Goal: Browse casually: Explore the website without a specific task or goal

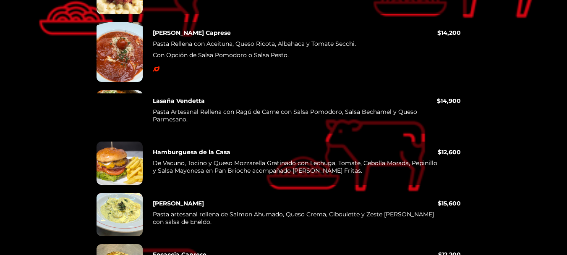
scroll to position [2097, 0]
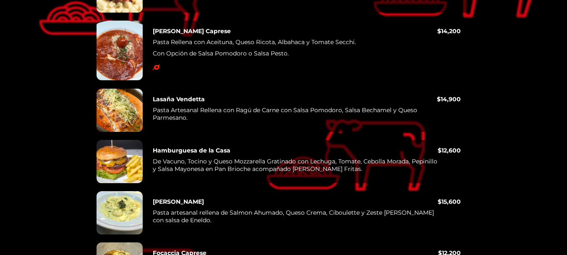
click at [122, 65] on div at bounding box center [119, 51] width 46 height 60
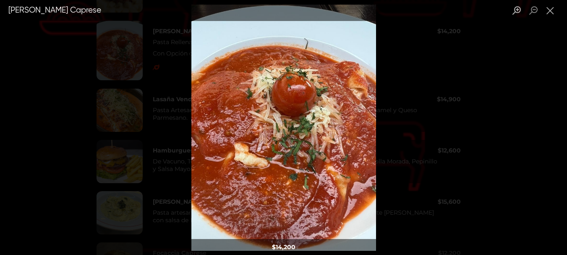
click at [393, 70] on div "Lightbox" at bounding box center [283, 127] width 567 height 255
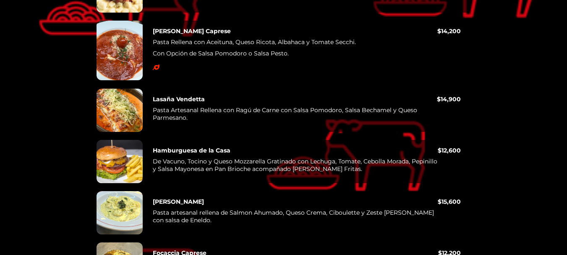
click at [113, 105] on div at bounding box center [119, 110] width 46 height 43
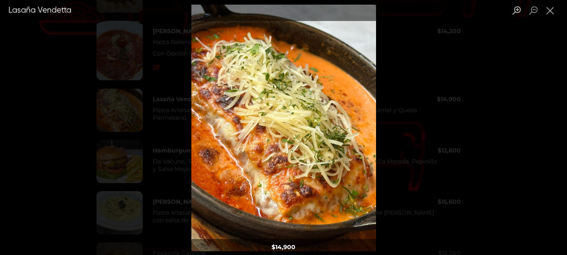
click at [417, 70] on div "Lightbox" at bounding box center [283, 127] width 567 height 255
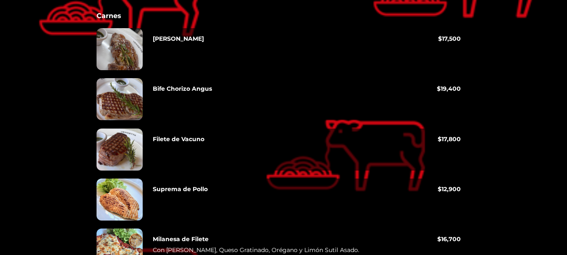
scroll to position [2475, 0]
click at [125, 144] on div at bounding box center [119, 150] width 46 height 42
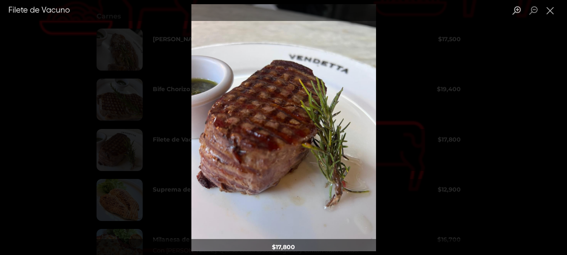
click at [411, 94] on div "Lightbox" at bounding box center [283, 127] width 567 height 255
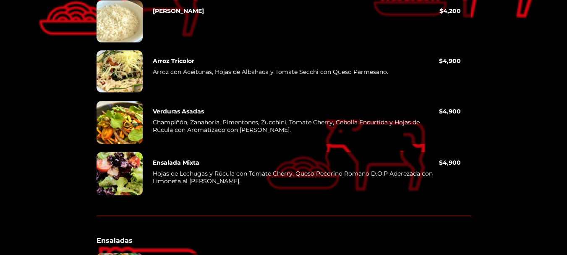
scroll to position [2936, 0]
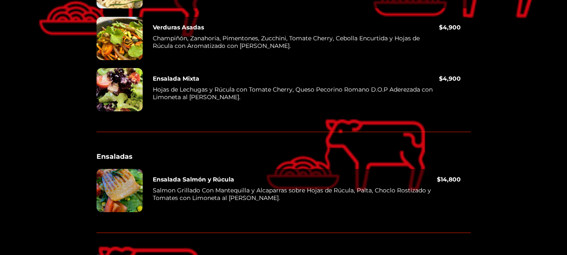
click at [232, 111] on div "Ensalada Mixta Hojas de Lechugas y Rúcula con Tomate Cherry, Queso Pecorino Rom…" at bounding box center [307, 89] width 328 height 43
click at [181, 193] on p "Salmon Grillado Con Mantequilla y Alcaparras sobre Hojas de Rúcula, Palta, Choc…" at bounding box center [295, 195] width 284 height 18
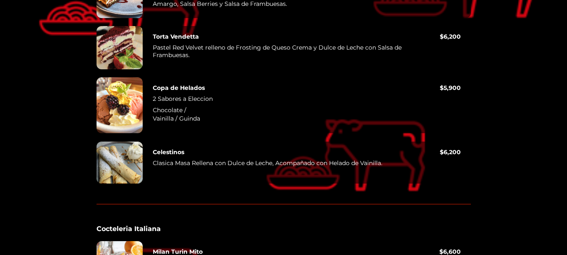
scroll to position [3272, 0]
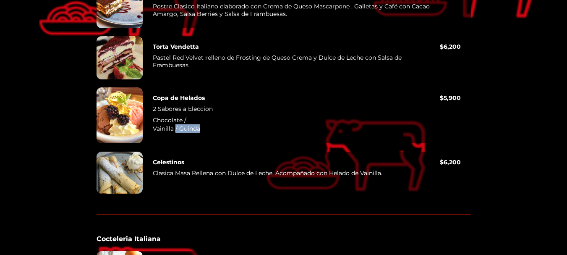
drag, startPoint x: 176, startPoint y: 130, endPoint x: 199, endPoint y: 130, distance: 23.1
click at [199, 130] on p "Vainilla / Guinda" at bounding box center [296, 128] width 287 height 8
click at [200, 130] on p "Vainilla / Guinda" at bounding box center [296, 128] width 287 height 8
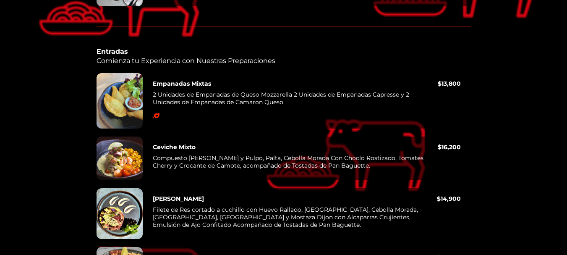
scroll to position [1049, 0]
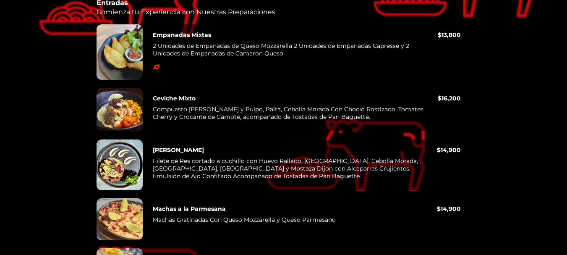
click at [188, 60] on p "2 Unidades de Empanadas de Queso Mozzarella 2 Unidades de Empanadas Capresse y …" at bounding box center [295, 51] width 285 height 18
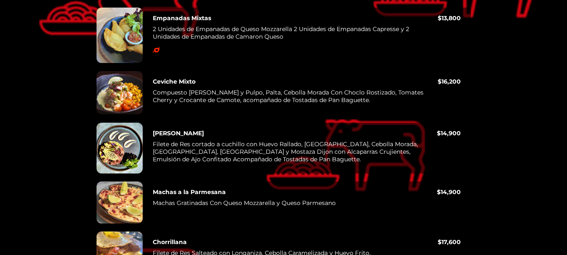
scroll to position [1091, 0]
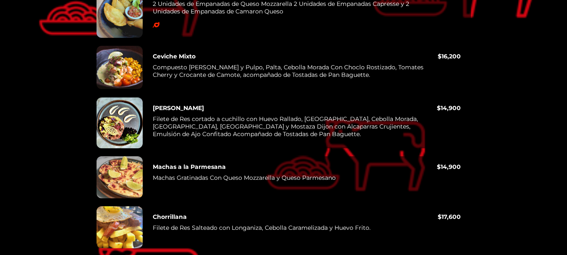
click at [258, 89] on div "Ceviche Mixto Compuesto [PERSON_NAME] y Pulpo, Palta, Cebolla Morada Con Choclo…" at bounding box center [307, 67] width 328 height 43
click at [257, 78] on p "Compuesto [PERSON_NAME] y Pulpo, Palta, Cebolla Morada Con Choclo Rostizado, To…" at bounding box center [295, 72] width 285 height 18
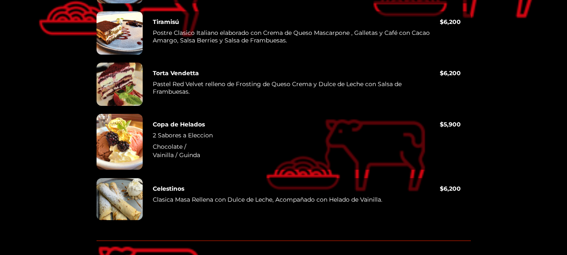
scroll to position [3230, 0]
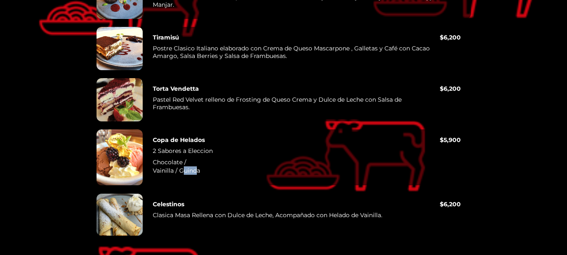
drag, startPoint x: 197, startPoint y: 172, endPoint x: 184, endPoint y: 172, distance: 13.0
click at [184, 172] on p "Vainilla / Guinda" at bounding box center [296, 170] width 287 height 8
click at [185, 171] on p "Vainilla / Guinda" at bounding box center [296, 170] width 287 height 8
click at [197, 168] on p "Vainilla / Guinda" at bounding box center [296, 170] width 287 height 8
click at [219, 159] on p "Chocolate /" at bounding box center [296, 162] width 287 height 8
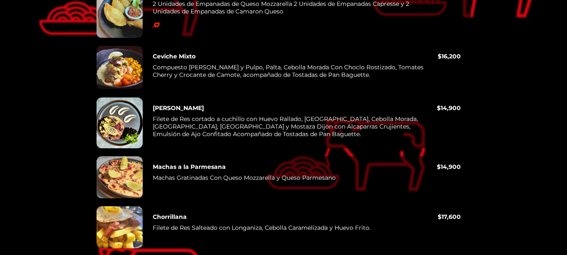
scroll to position [1049, 0]
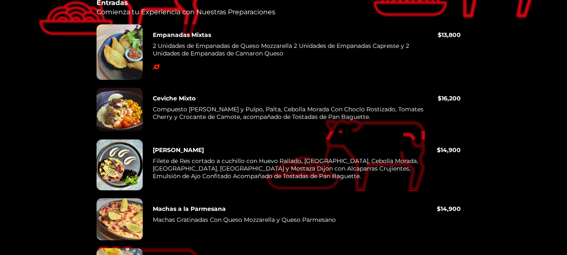
click at [135, 112] on div at bounding box center [119, 109] width 46 height 43
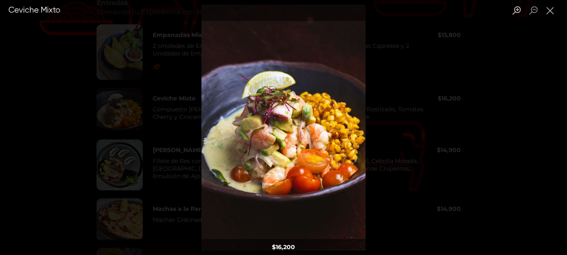
click at [453, 101] on div "Lightbox" at bounding box center [283, 127] width 567 height 255
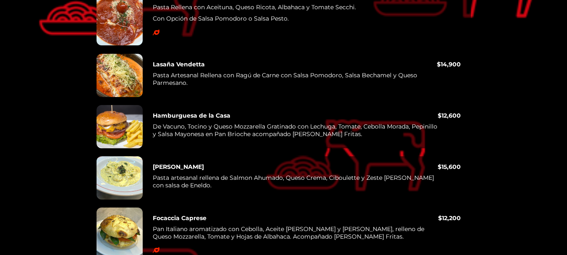
scroll to position [2139, 0]
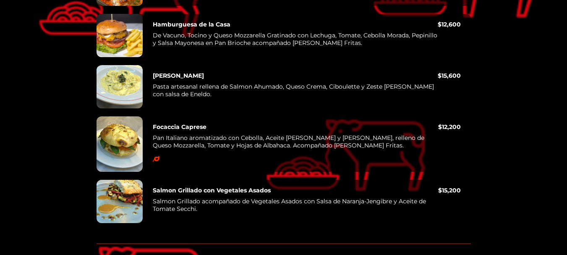
click at [169, 50] on p "De Vacuno, Tocino y Queso Mozzarella Gratinado con Lechuga, Tomate, Cebolla Mor…" at bounding box center [295, 40] width 285 height 18
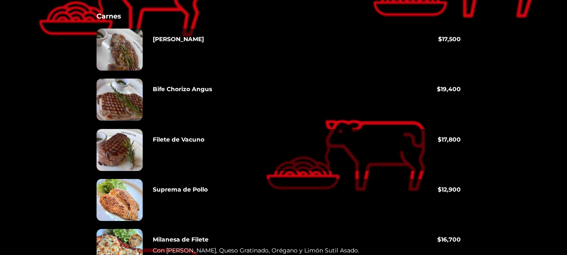
click at [212, 97] on div "Bife Chorizo Angus" at bounding box center [295, 99] width 284 height 28
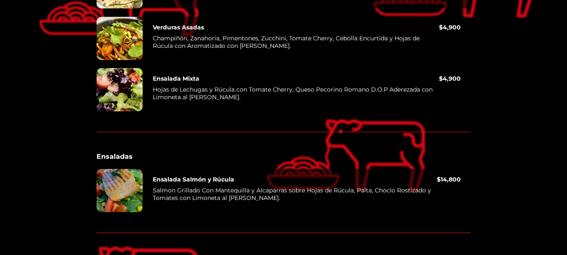
scroll to position [3020, 0]
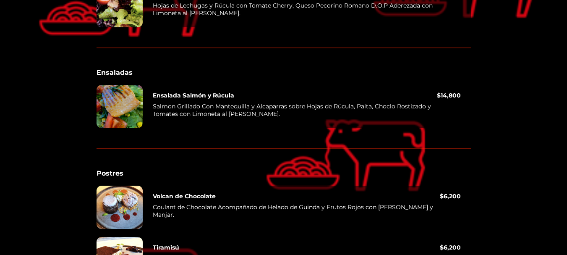
click at [214, 114] on p "Salmon Grillado Con Mantequilla y Alcaparras sobre Hojas de Rúcula, Palta, Choc…" at bounding box center [295, 111] width 284 height 18
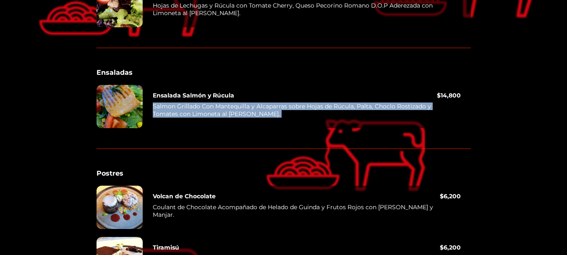
click at [214, 114] on p "Salmon Grillado Con Mantequilla y Alcaparras sobre Hojas de Rúcula, Palta, Choc…" at bounding box center [295, 111] width 284 height 18
click at [157, 112] on p "Salmon Grillado Con Mantequilla y Alcaparras sobre Hojas de Rúcula, Palta, Choc…" at bounding box center [295, 111] width 284 height 18
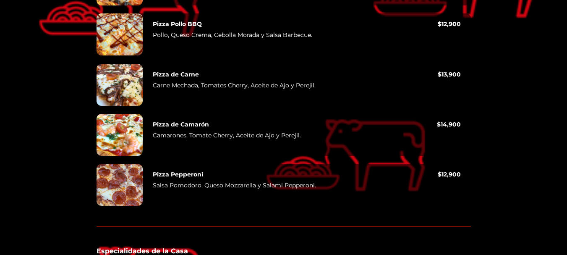
scroll to position [1426, 0]
